Goal: Task Accomplishment & Management: Manage account settings

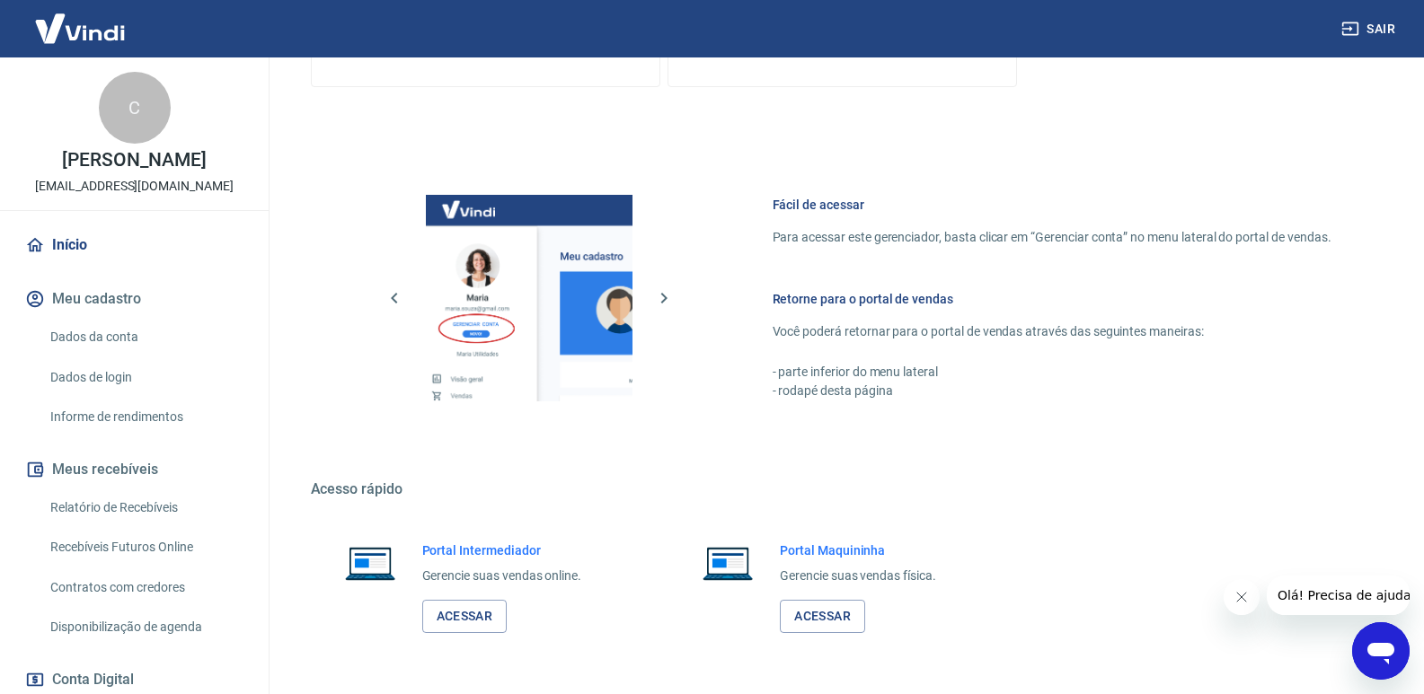
scroll to position [706, 0]
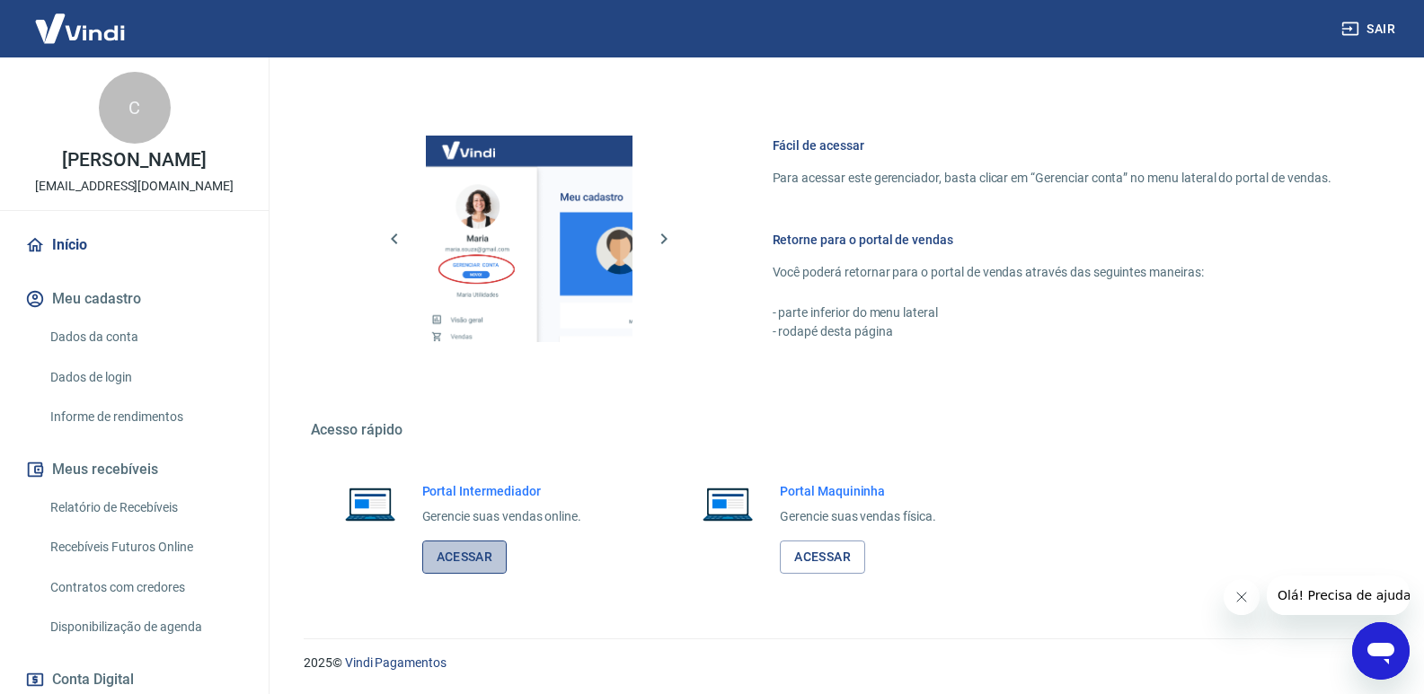
click at [470, 558] on link "Acessar" at bounding box center [464, 557] width 85 height 33
